Goal: Information Seeking & Learning: Learn about a topic

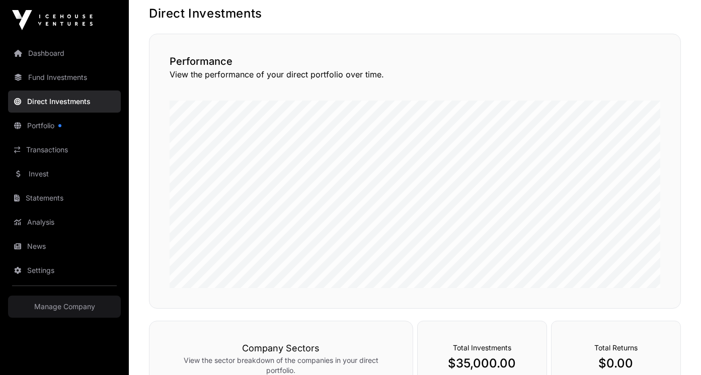
scroll to position [32, 0]
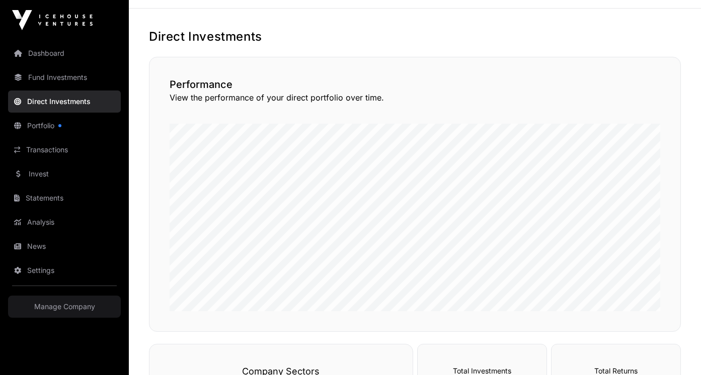
click at [47, 48] on link "Dashboard" at bounding box center [64, 53] width 113 height 22
click at [55, 56] on link "Dashboard" at bounding box center [64, 53] width 113 height 22
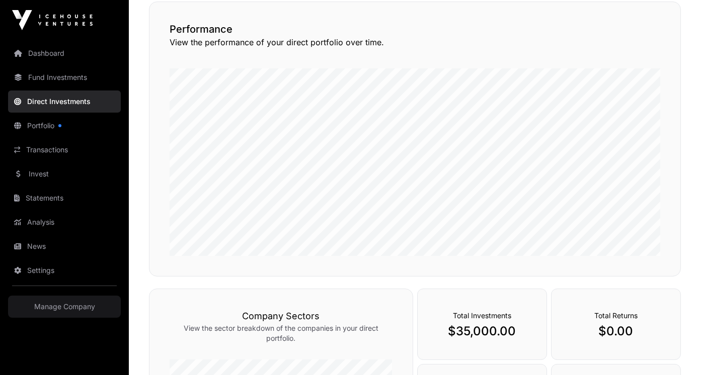
scroll to position [208, 0]
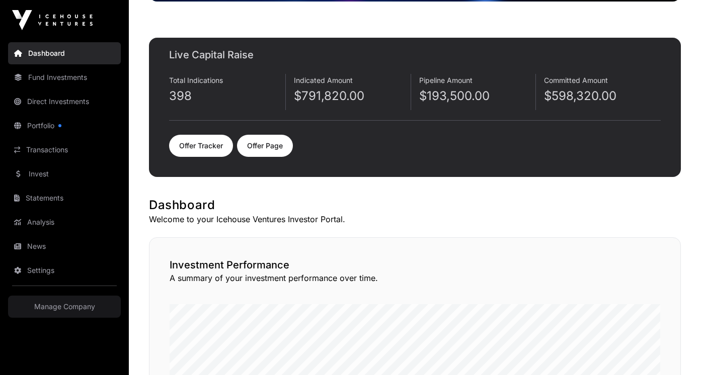
scroll to position [113, 0]
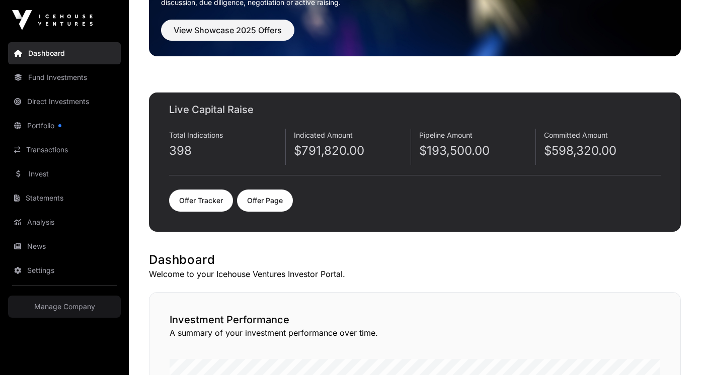
click at [201, 191] on link "Offer Tracker" at bounding box center [201, 201] width 64 height 22
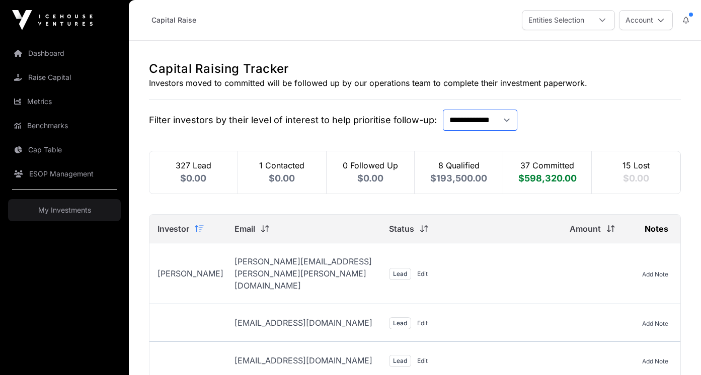
click at [503, 121] on select "**********" at bounding box center [480, 120] width 74 height 21
click at [443, 110] on select "**********" at bounding box center [480, 120] width 74 height 21
click at [558, 116] on div "**********" at bounding box center [415, 120] width 532 height 21
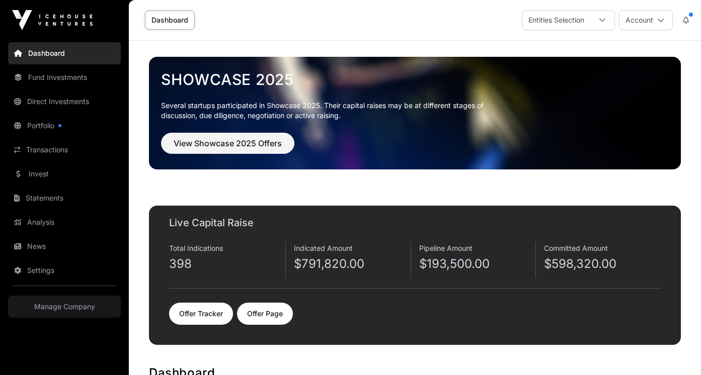
click at [262, 308] on link "Offer Page" at bounding box center [265, 314] width 56 height 22
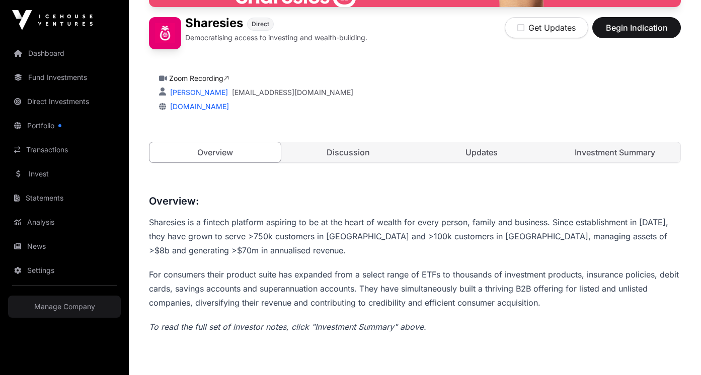
scroll to position [213, 0]
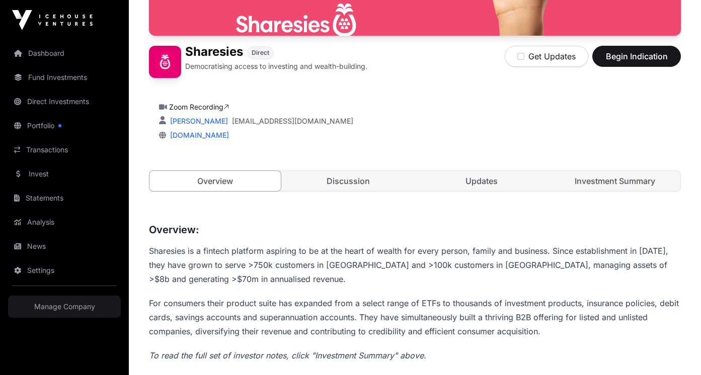
click at [608, 187] on link "Investment Summary" at bounding box center [614, 181] width 131 height 20
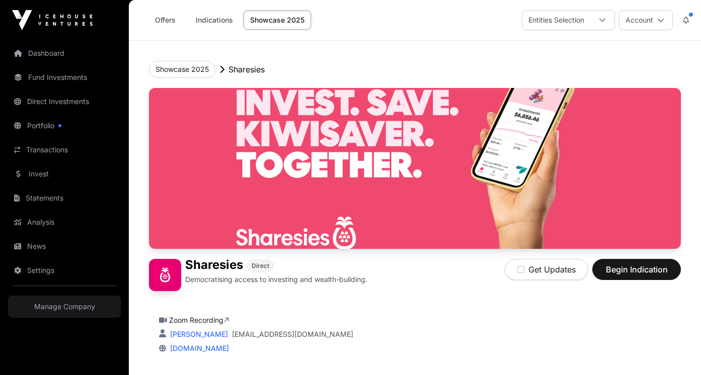
click at [211, 22] on link "Indications" at bounding box center [214, 20] width 50 height 19
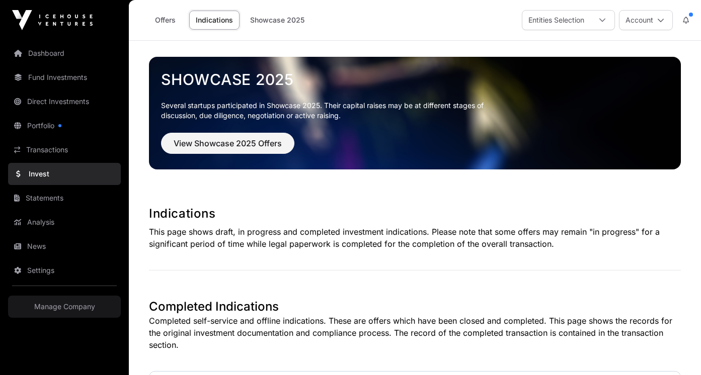
click at [169, 20] on link "Offers" at bounding box center [165, 20] width 40 height 19
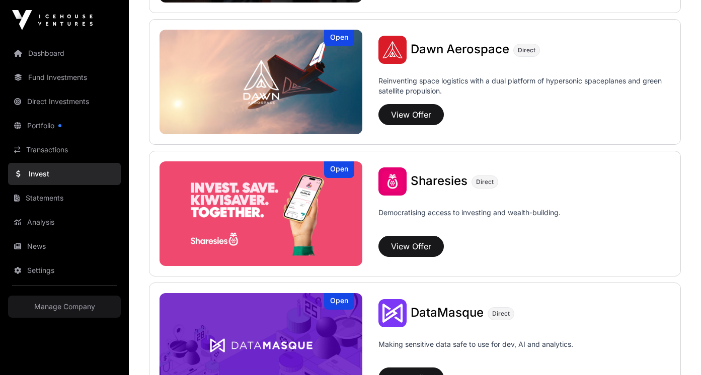
scroll to position [1196, 0]
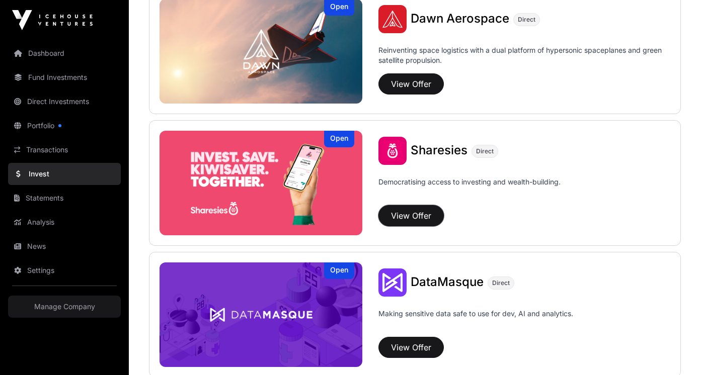
click at [421, 215] on button "View Offer" at bounding box center [410, 215] width 65 height 21
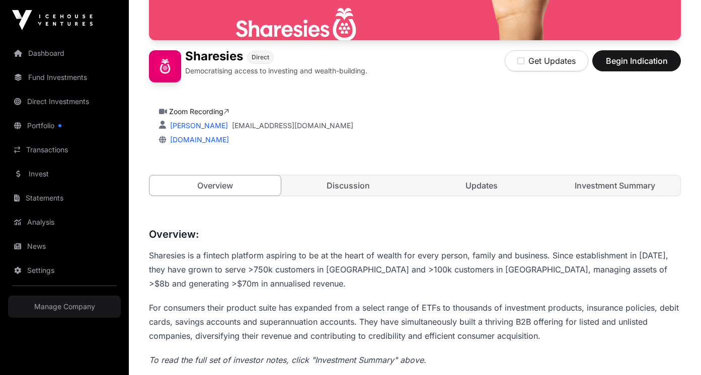
scroll to position [198, 0]
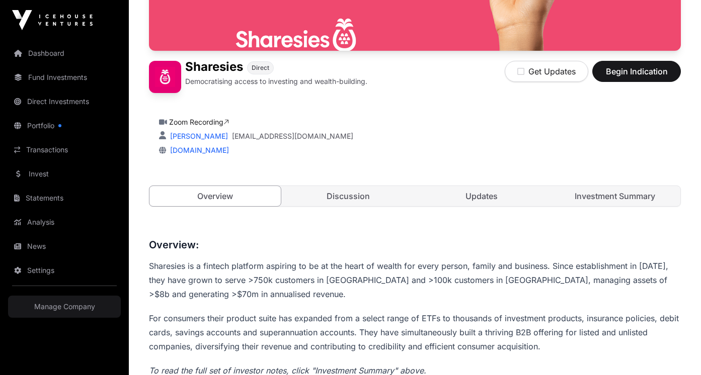
click at [603, 194] on link "Investment Summary" at bounding box center [614, 196] width 131 height 20
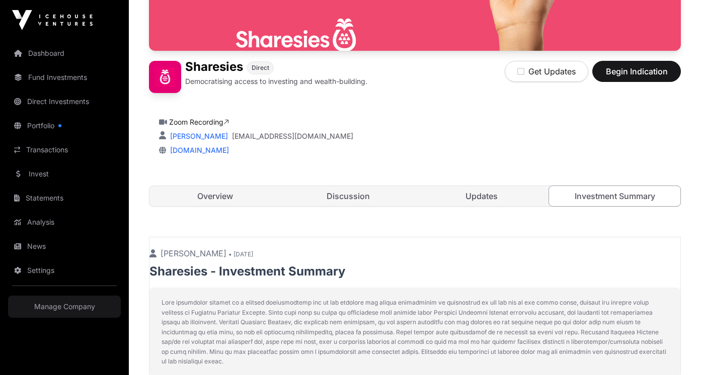
click at [527, 192] on link "Updates" at bounding box center [481, 196] width 131 height 20
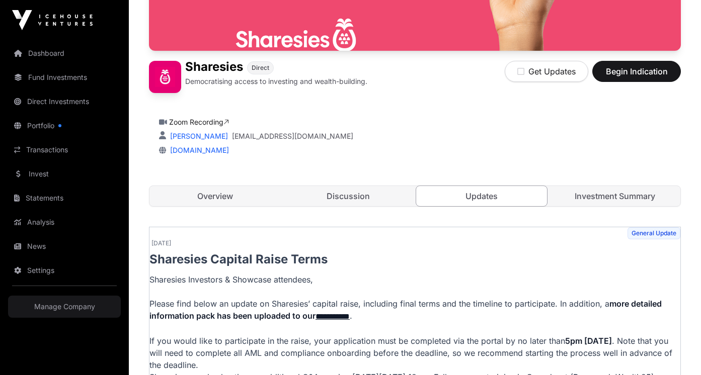
click at [355, 196] on link "Discussion" at bounding box center [348, 196] width 131 height 20
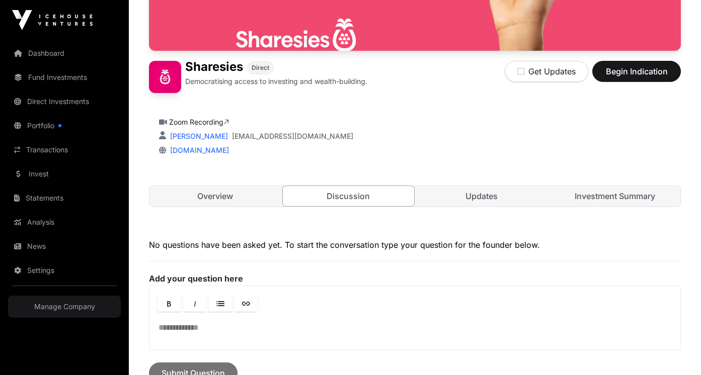
click at [218, 192] on link "Overview" at bounding box center [214, 196] width 131 height 20
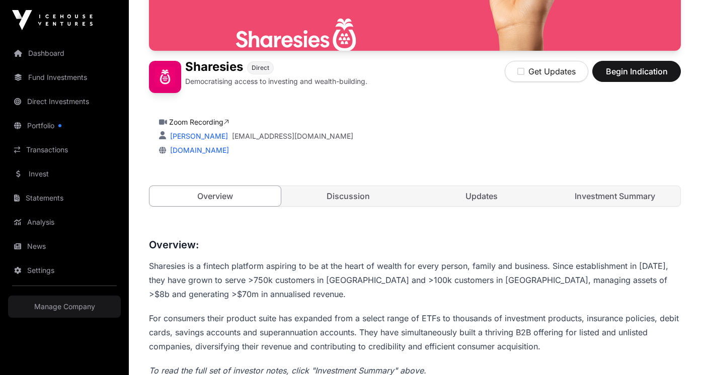
click at [52, 48] on link "Dashboard" at bounding box center [64, 53] width 113 height 22
click at [28, 54] on link "Dashboard" at bounding box center [64, 53] width 113 height 22
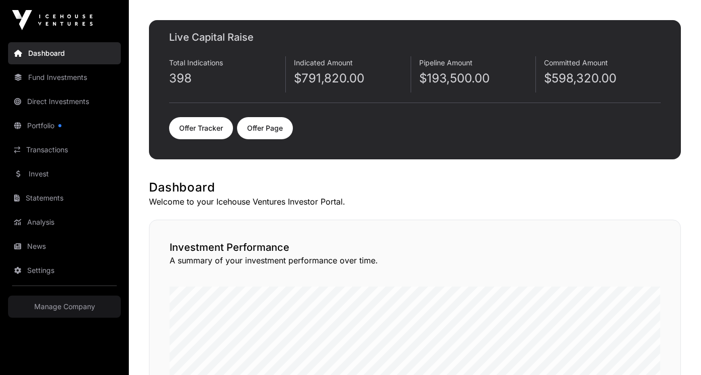
scroll to position [242, 0]
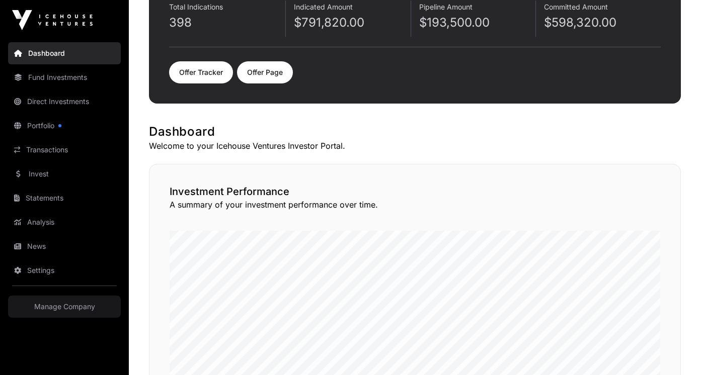
click at [207, 74] on link "Offer Tracker" at bounding box center [201, 72] width 64 height 22
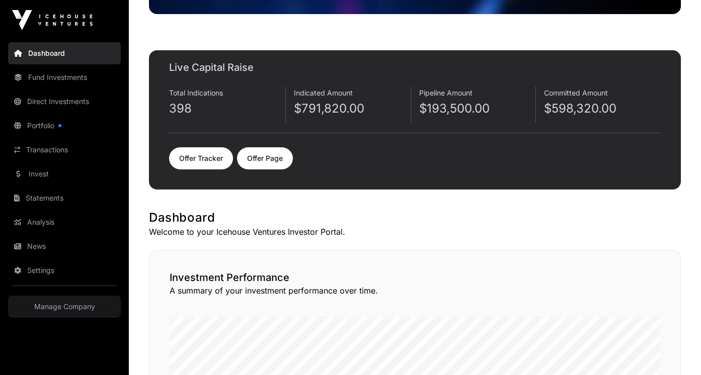
scroll to position [102, 0]
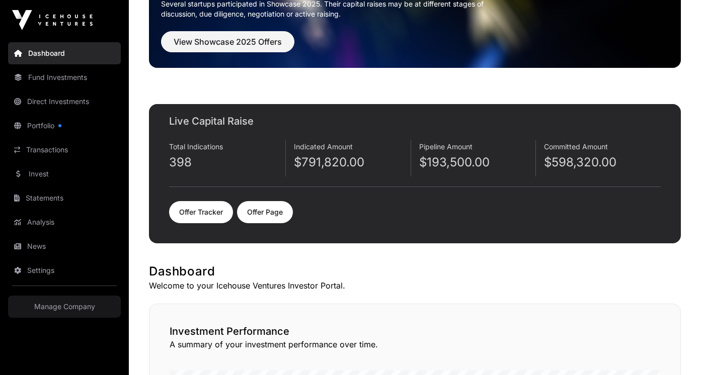
click at [200, 211] on link "Offer Tracker" at bounding box center [201, 212] width 64 height 22
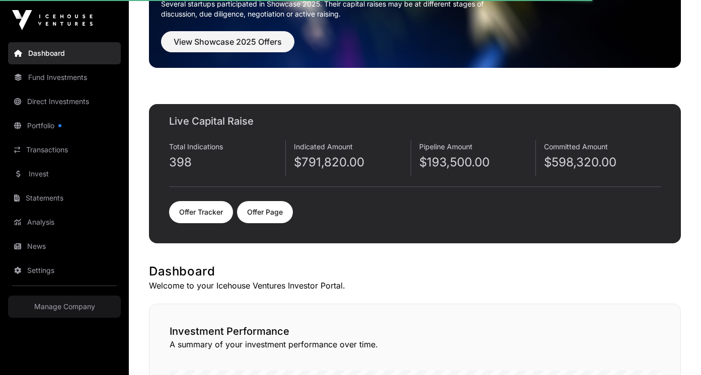
click at [190, 212] on link "Offer Tracker" at bounding box center [201, 212] width 64 height 22
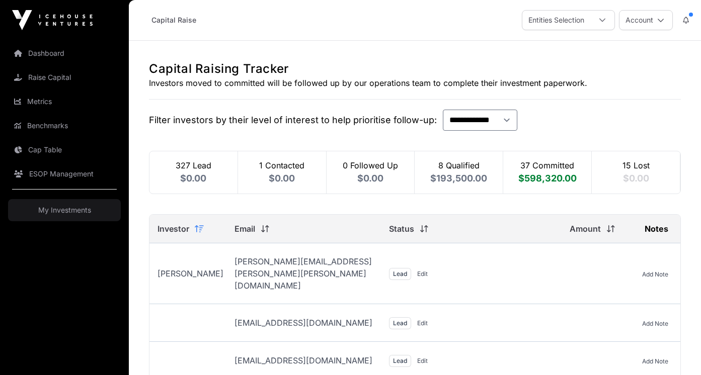
click at [35, 57] on link "Dashboard" at bounding box center [64, 53] width 113 height 22
